Goal: Task Accomplishment & Management: Use online tool/utility

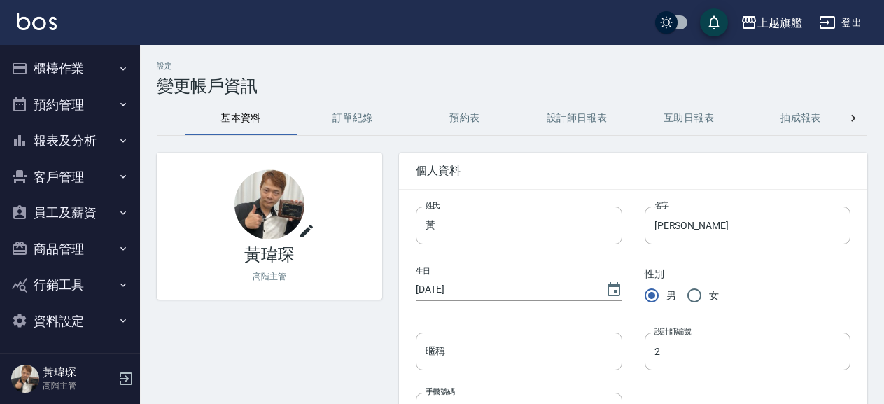
scroll to position [3, 0]
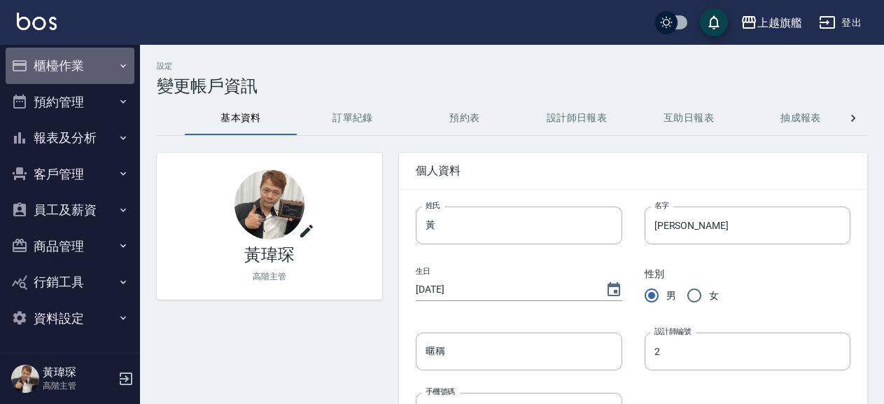
click at [70, 58] on button "櫃檯作業" at bounding box center [70, 66] width 129 height 36
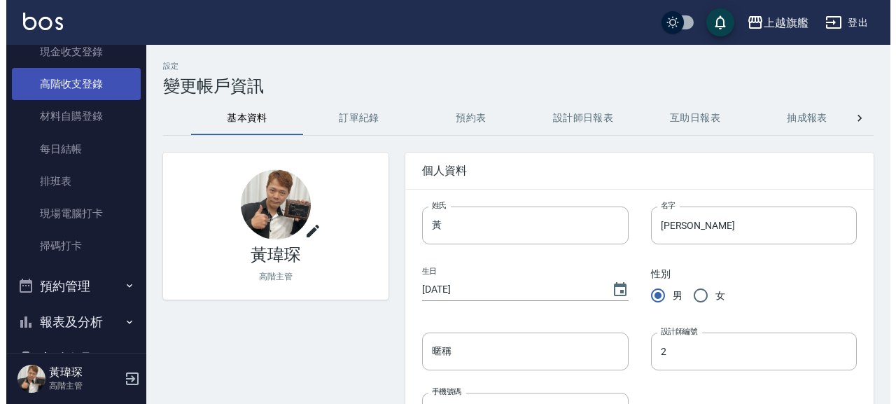
scroll to position [242, 0]
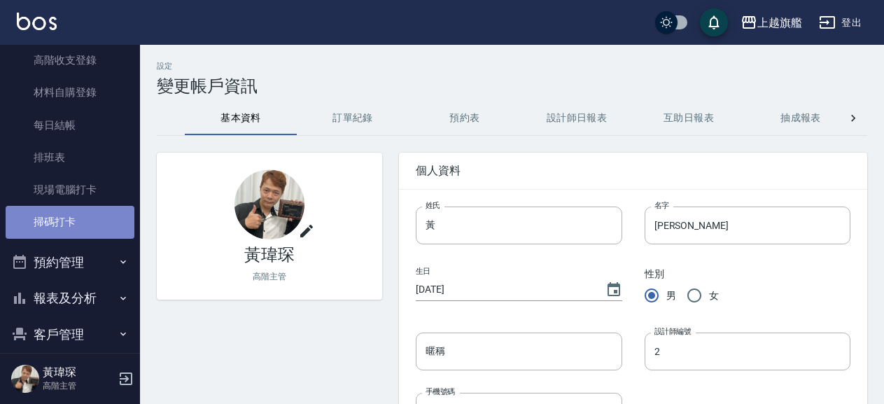
click at [81, 222] on link "掃碼打卡" at bounding box center [70, 222] width 129 height 32
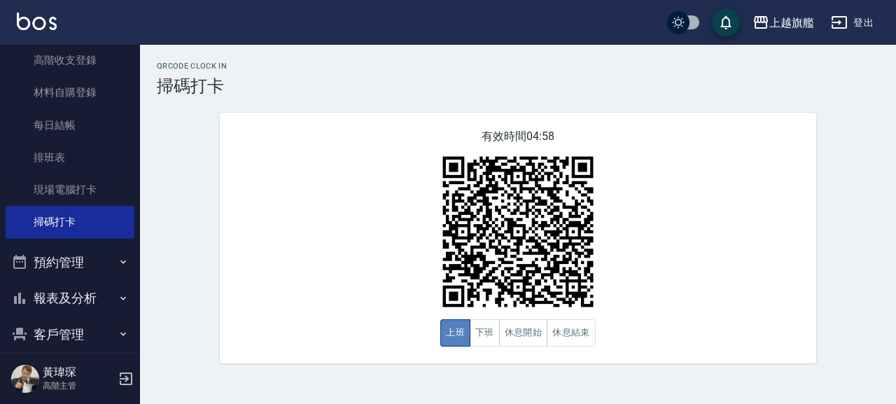
click at [455, 331] on button "上班" at bounding box center [455, 332] width 30 height 27
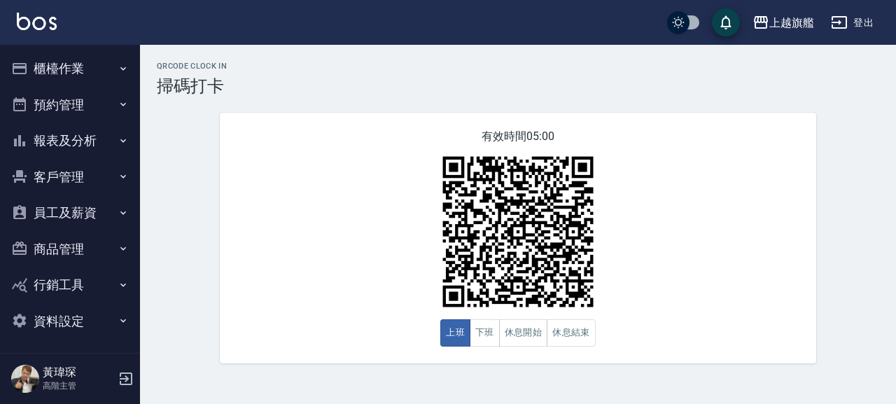
scroll to position [3, 0]
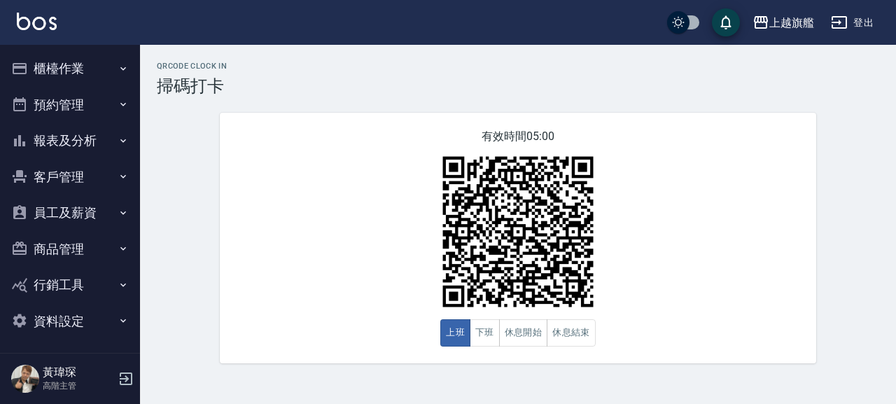
scroll to position [3, 0]
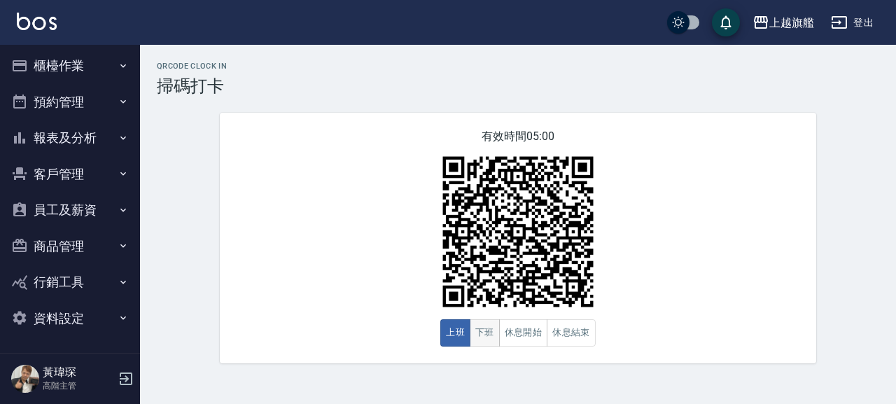
click at [480, 337] on button "下班" at bounding box center [485, 332] width 30 height 27
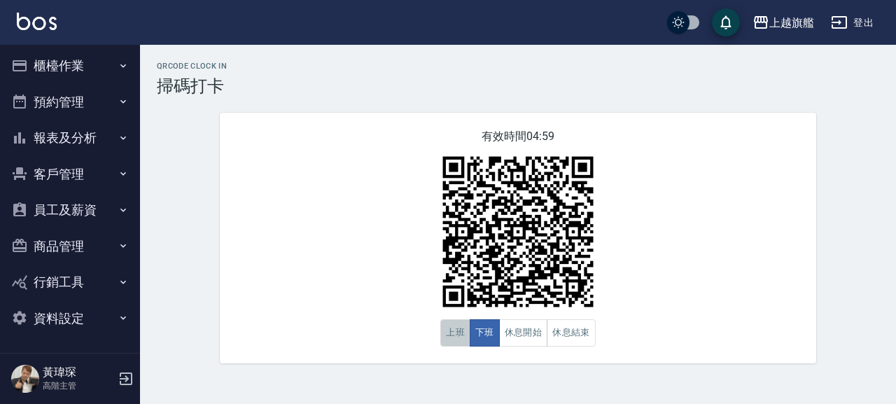
click at [459, 339] on button "上班" at bounding box center [455, 332] width 30 height 27
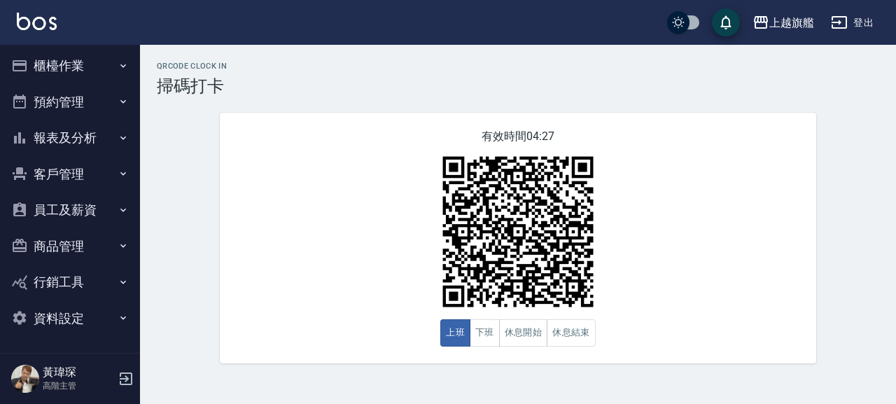
click at [59, 52] on ul "櫃檯作業 打帳單 帳單列表 掛單列表 座位開單 營業儀表板 現金收支登錄 高階收支登錄 材料自購登錄 每日結帳 排班表 現場電腦打卡 掃碼打卡 預約管理 預約…" at bounding box center [70, 192] width 129 height 300
click at [73, 59] on button "櫃檯作業" at bounding box center [70, 66] width 129 height 36
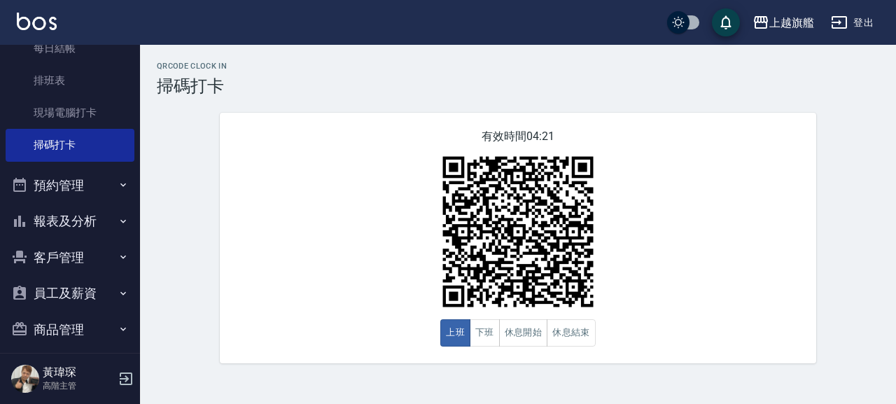
scroll to position [0, 0]
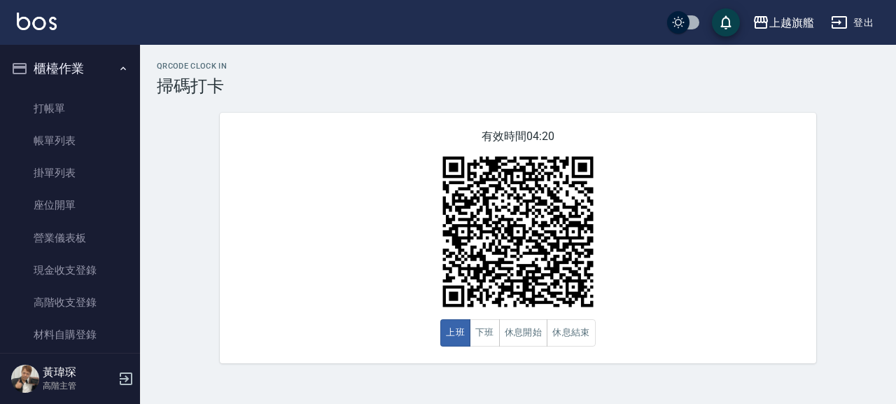
click at [73, 62] on button "櫃檯作業" at bounding box center [70, 68] width 129 height 36
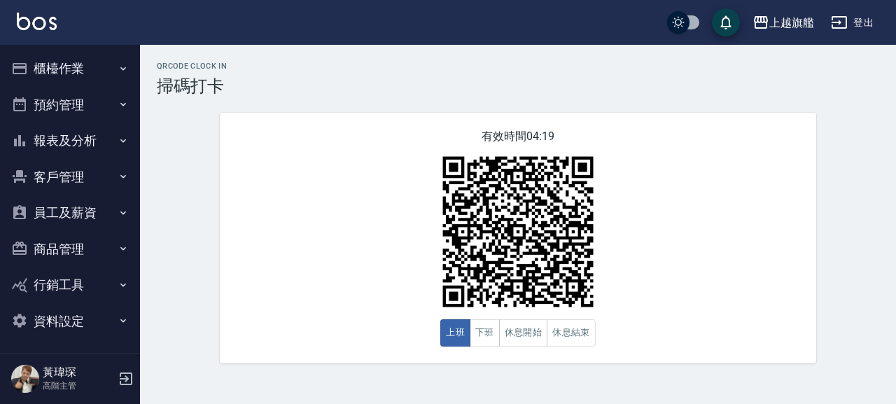
click at [98, 137] on button "報表及分析" at bounding box center [70, 140] width 129 height 36
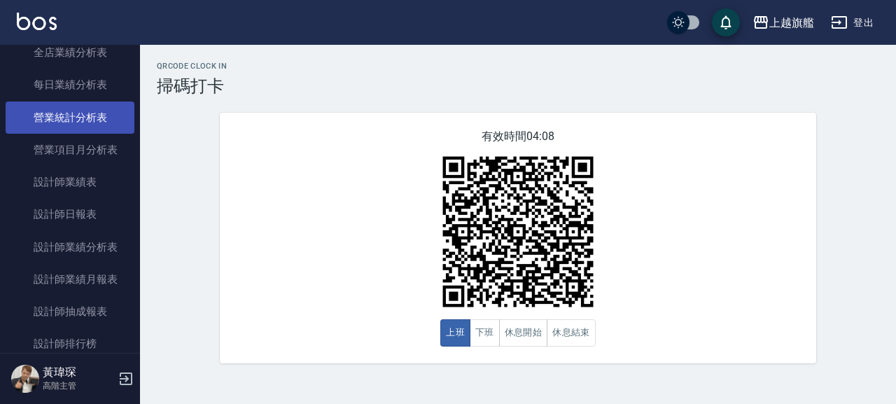
scroll to position [479, 0]
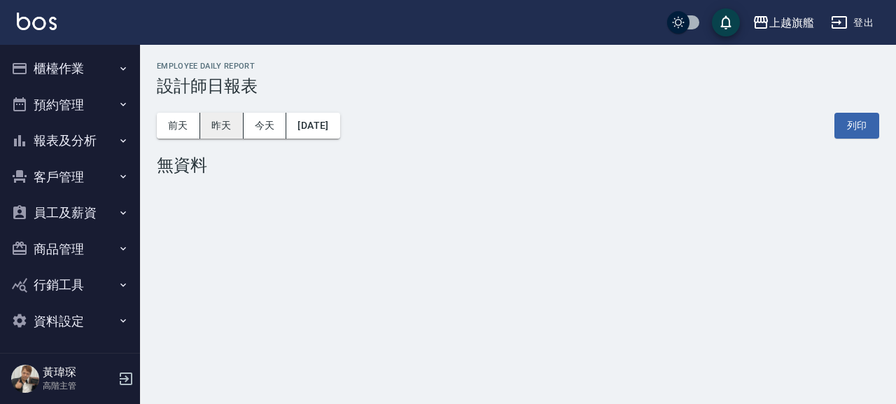
click at [222, 120] on button "昨天" at bounding box center [221, 126] width 43 height 26
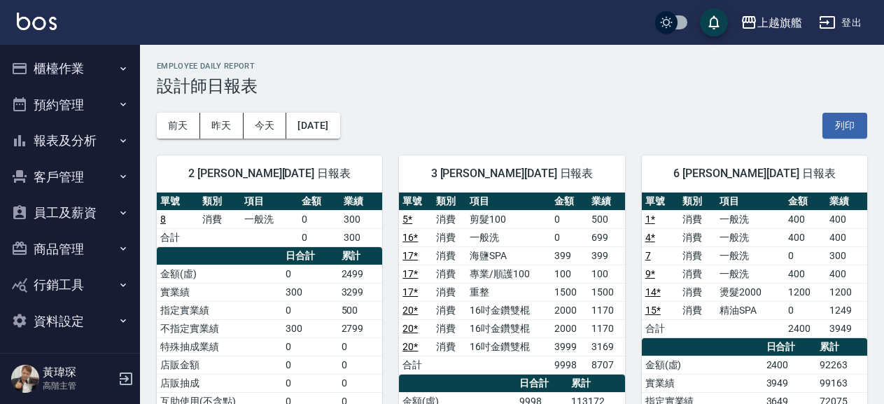
click at [412, 314] on link "20 *" at bounding box center [409, 309] width 15 height 11
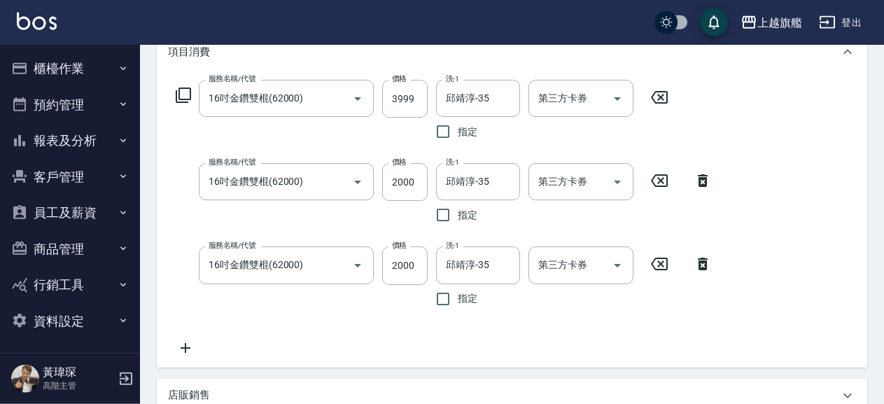
scroll to position [227, 0]
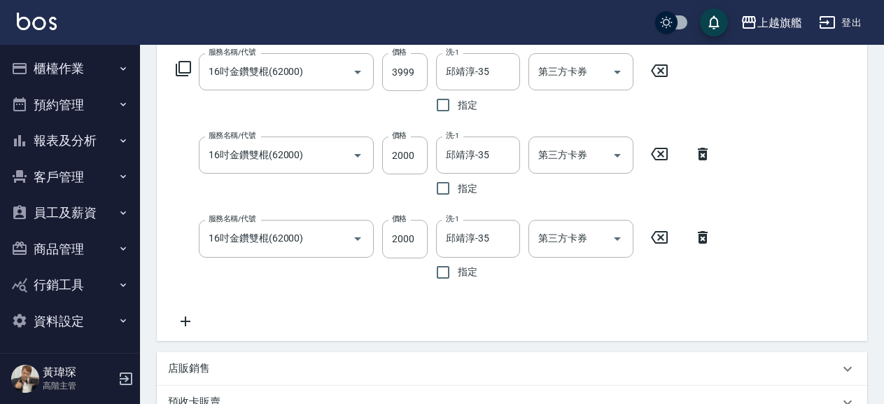
click at [184, 321] on icon at bounding box center [186, 321] width 10 height 10
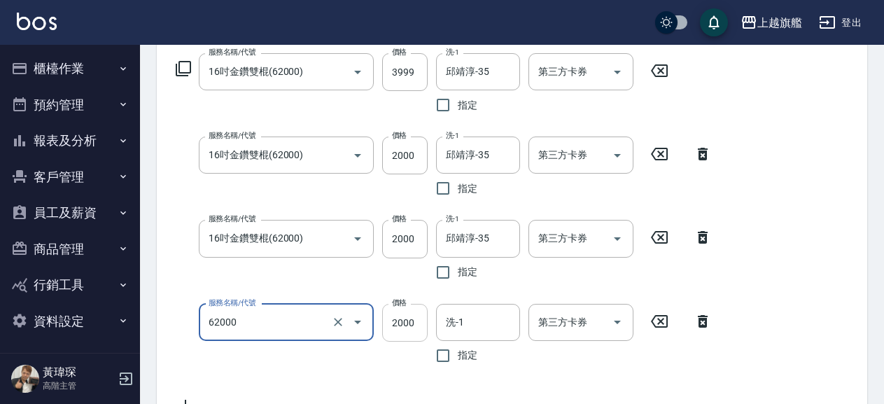
type input "16吋金鑽雙棍(62000)"
click at [403, 318] on input "2000" at bounding box center [404, 323] width 45 height 38
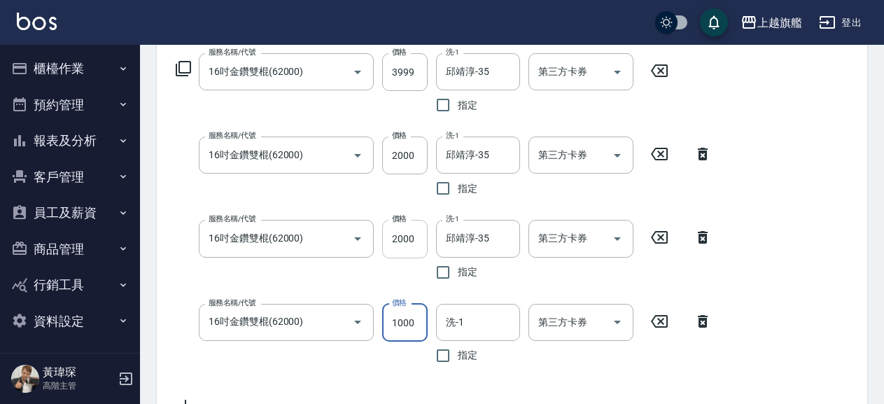
type input "1000"
click at [399, 239] on input "2000" at bounding box center [404, 239] width 45 height 38
type input "1000"
click at [412, 165] on input "2000" at bounding box center [404, 155] width 45 height 38
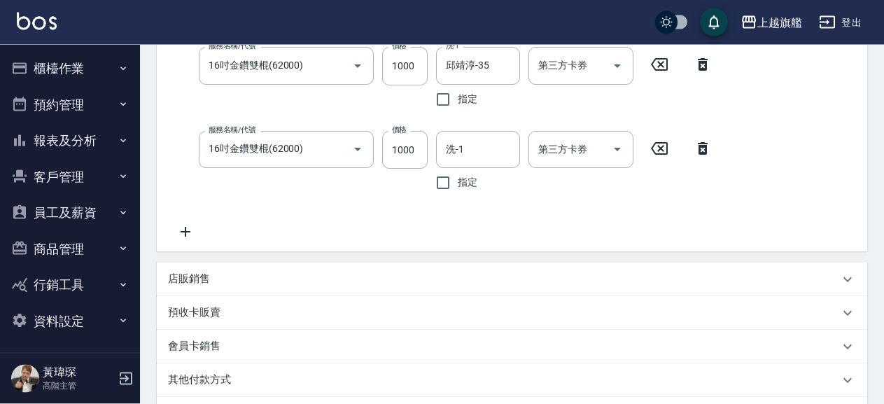
scroll to position [199, 0]
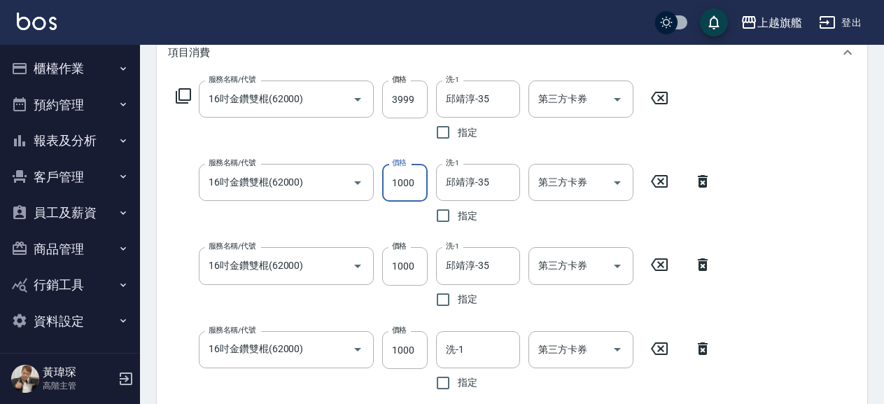
click at [414, 181] on input "1000" at bounding box center [404, 183] width 45 height 38
drag, startPoint x: 418, startPoint y: 185, endPoint x: 345, endPoint y: 188, distance: 72.9
click at [345, 188] on div "服務名稱/代號 16吋金鑽雙棍(62000) 服務名稱/代號 價格 1000 價格 洗-1 [PERSON_NAME]-35 洗-1 指定 第三方卡券 第三方…" at bounding box center [444, 197] width 552 height 66
type input "2000"
drag, startPoint x: 820, startPoint y: 234, endPoint x: 812, endPoint y: 241, distance: 11.4
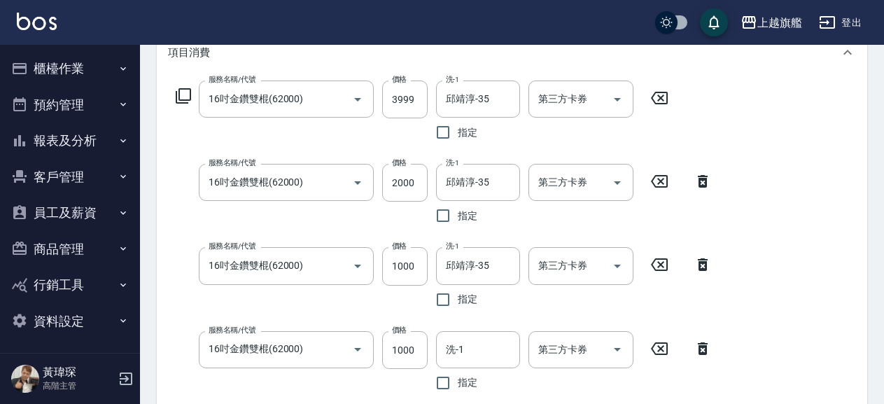
click at [821, 234] on div "服務名稱/代號 16吋金鑽雙棍(62000) 服務名稱/代號 價格 3999 價格 洗-1 [PERSON_NAME]-35 洗-1 指定 第三方卡券 第三方…" at bounding box center [512, 263] width 710 height 377
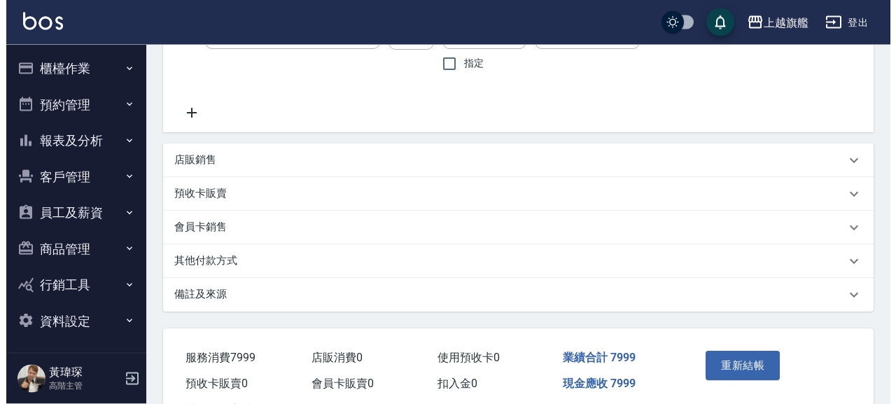
scroll to position [577, 0]
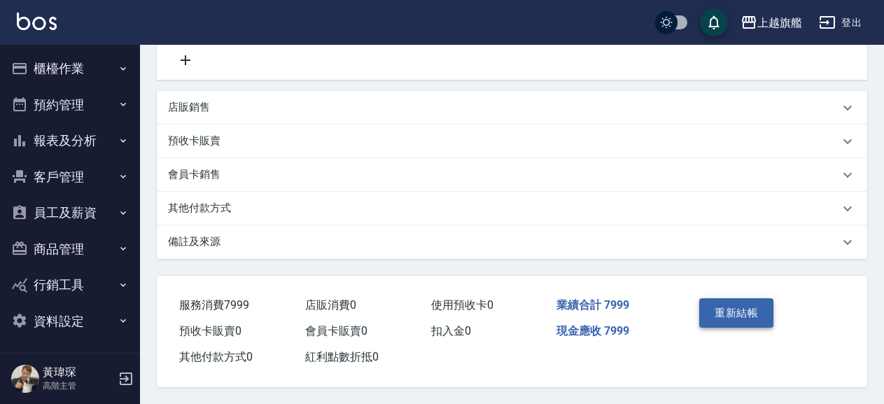
click at [722, 307] on button "重新結帳" at bounding box center [736, 312] width 74 height 29
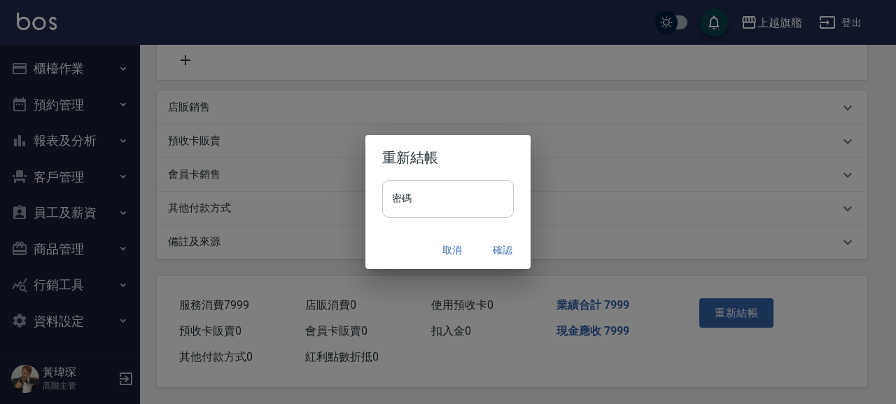
click at [489, 209] on input "密碼" at bounding box center [448, 199] width 132 height 38
type input "*******"
click at [498, 251] on button "確認" at bounding box center [502, 250] width 45 height 26
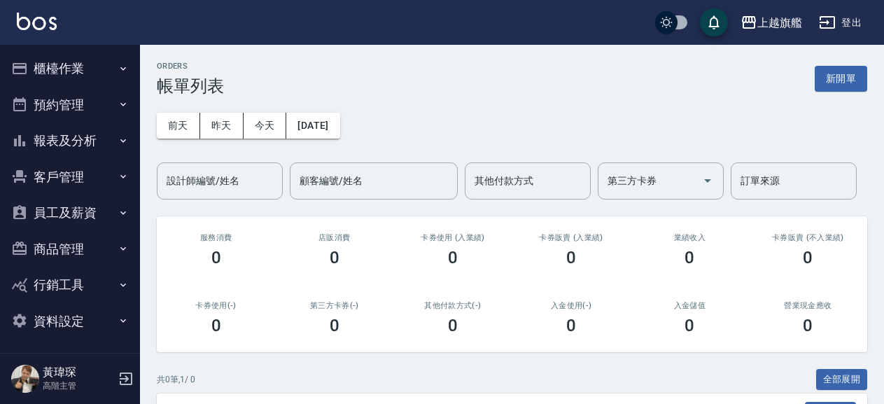
click at [81, 78] on button "櫃檯作業" at bounding box center [70, 68] width 129 height 36
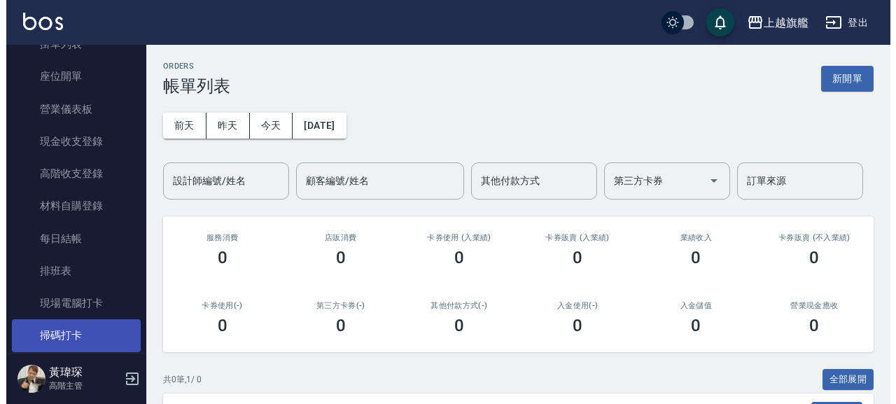
scroll to position [160, 0]
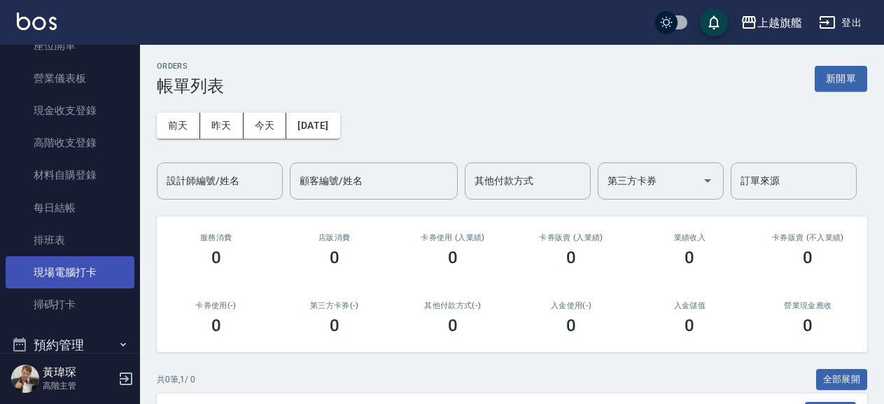
click at [55, 276] on link "現場電腦打卡" at bounding box center [70, 272] width 129 height 32
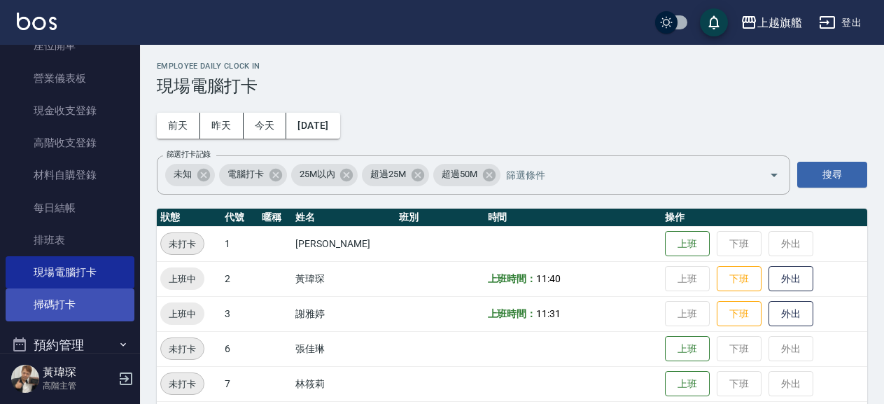
click at [28, 300] on link "掃碼打卡" at bounding box center [70, 304] width 129 height 32
